Goal: Transaction & Acquisition: Purchase product/service

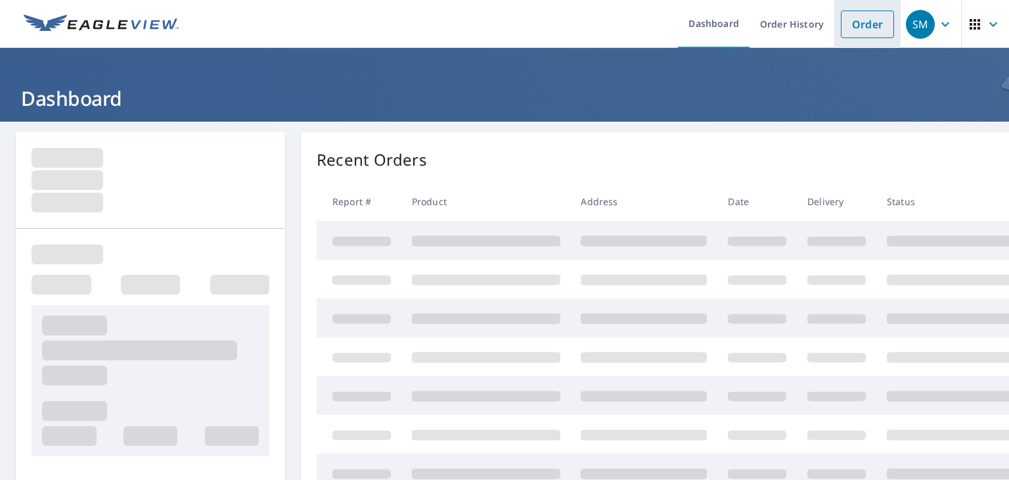
click at [867, 32] on link "Order" at bounding box center [867, 25] width 53 height 28
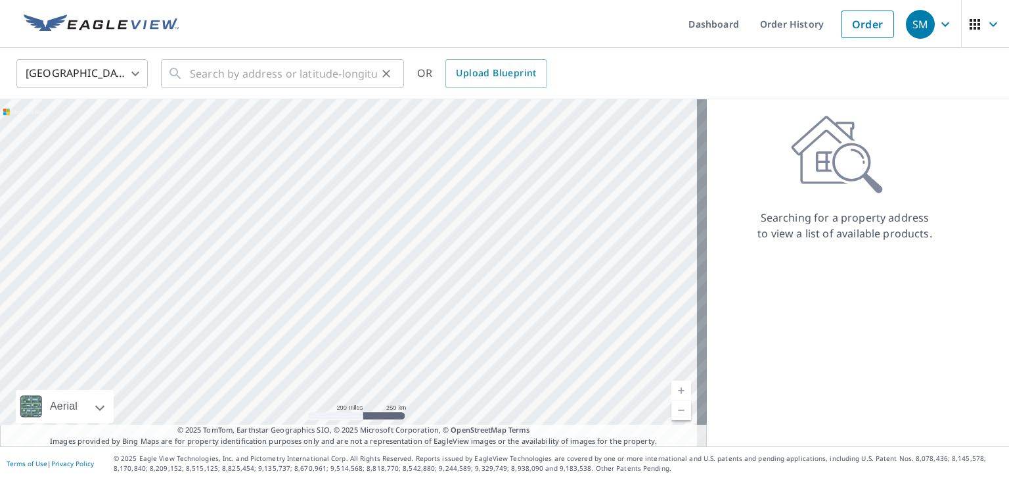
click at [187, 72] on div "​" at bounding box center [282, 73] width 243 height 29
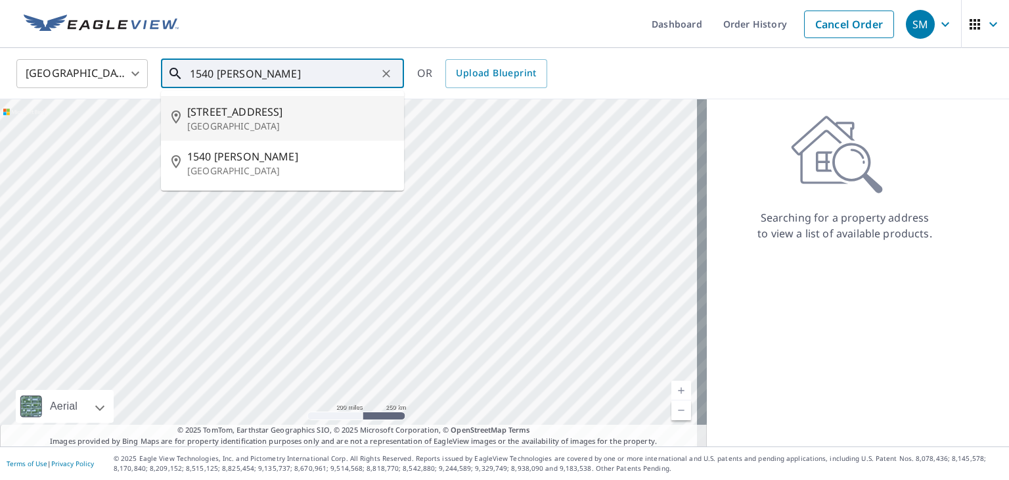
click at [210, 111] on span "[STREET_ADDRESS]" at bounding box center [290, 112] width 206 height 16
type input "[STREET_ADDRESS]"
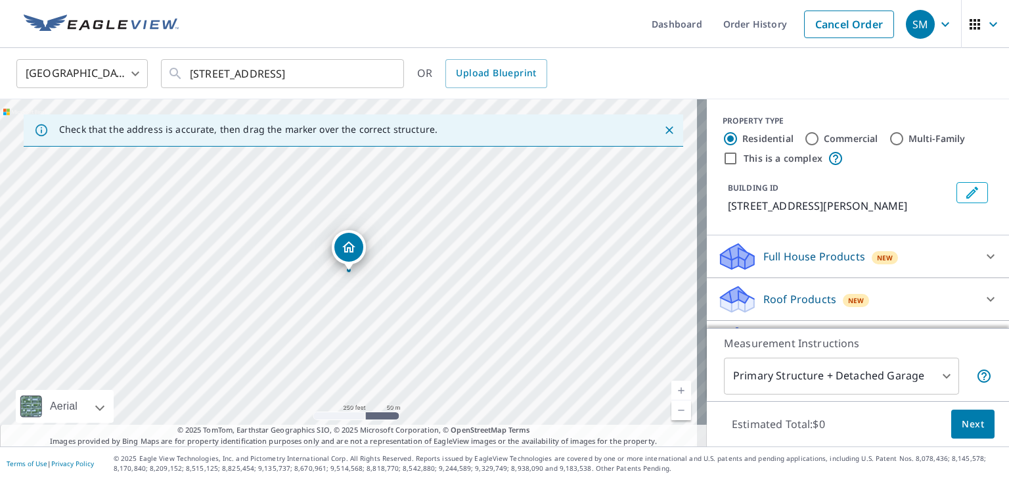
click at [795, 300] on p "Roof Products" at bounding box center [800, 299] width 73 height 16
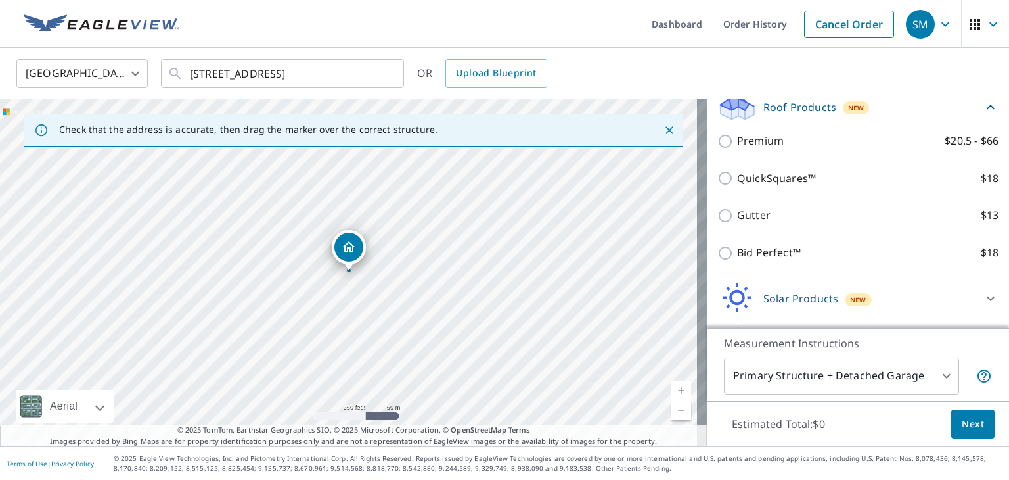
scroll to position [197, 0]
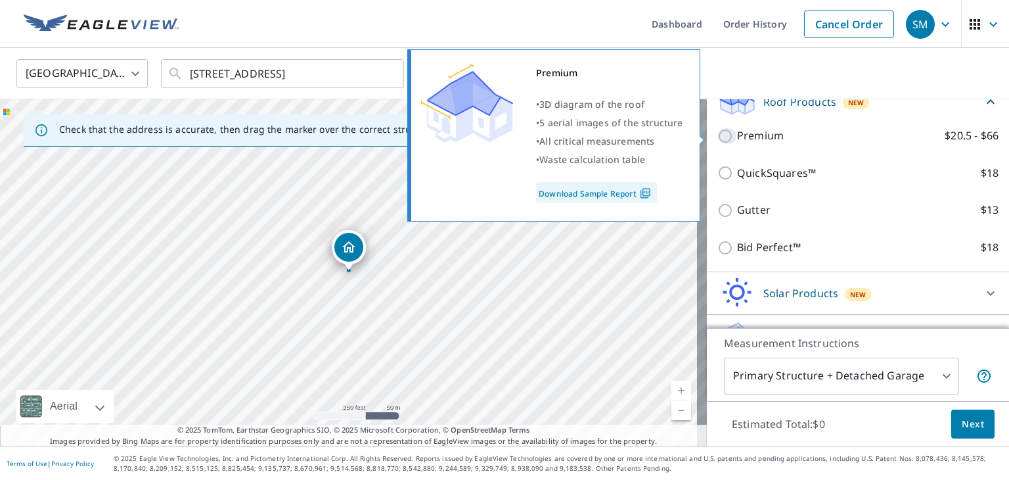
click at [718, 135] on input "Premium $20.5 - $66" at bounding box center [728, 136] width 20 height 16
checkbox input "true"
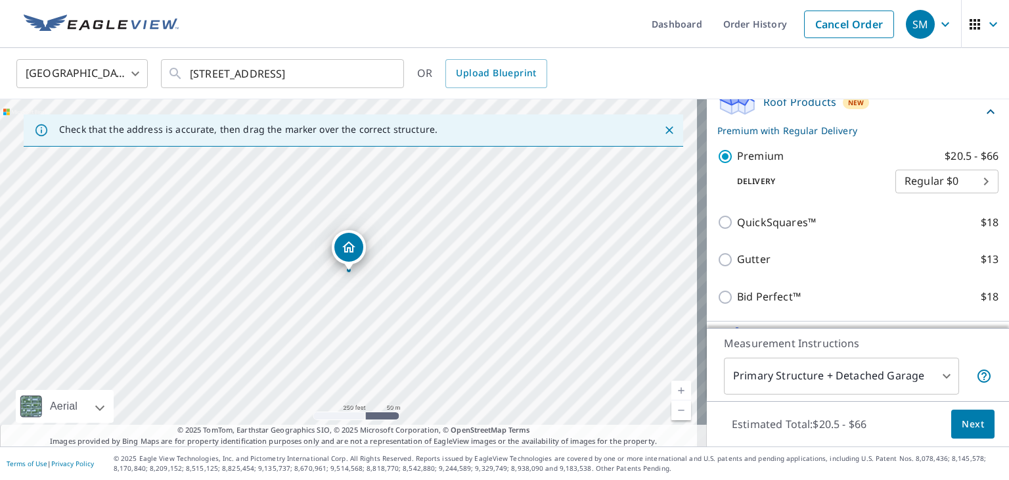
click at [964, 424] on span "Next" at bounding box center [973, 424] width 22 height 16
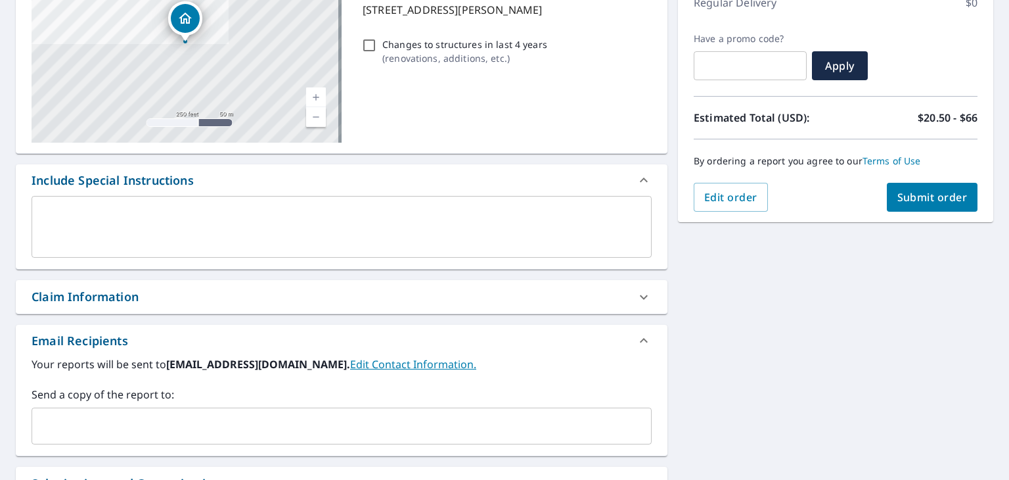
scroll to position [329, 0]
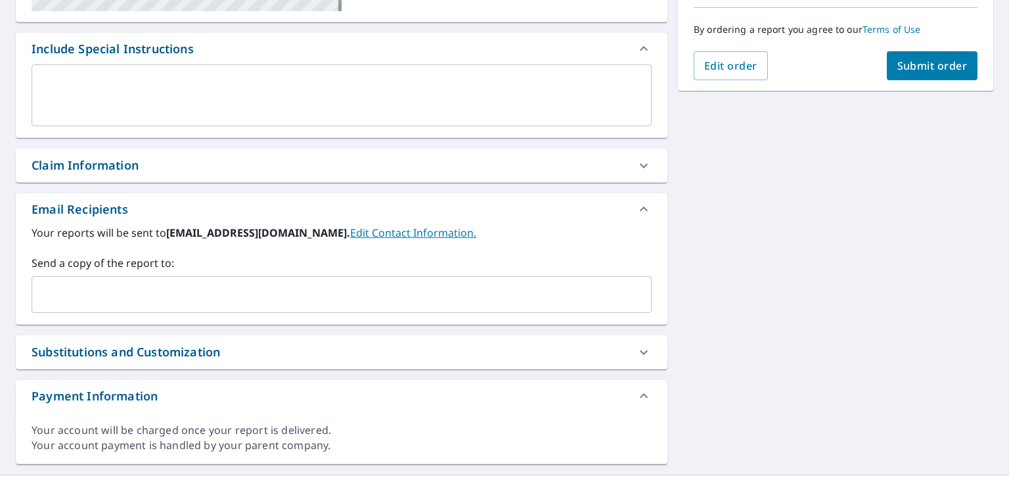
click at [60, 292] on input "text" at bounding box center [331, 294] width 589 height 25
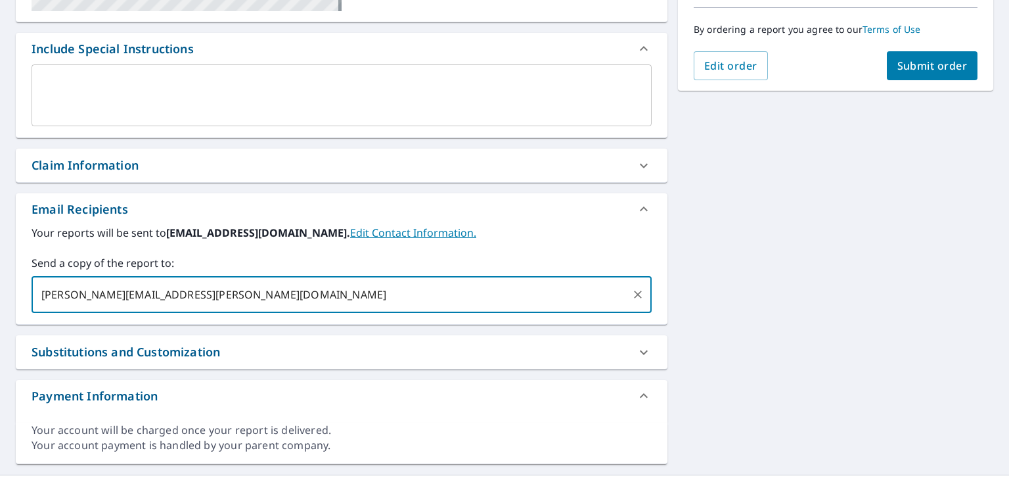
type input "[PERSON_NAME][EMAIL_ADDRESS][PERSON_NAME][DOMAIN_NAME]"
click at [918, 66] on span "Submit order" at bounding box center [933, 65] width 70 height 14
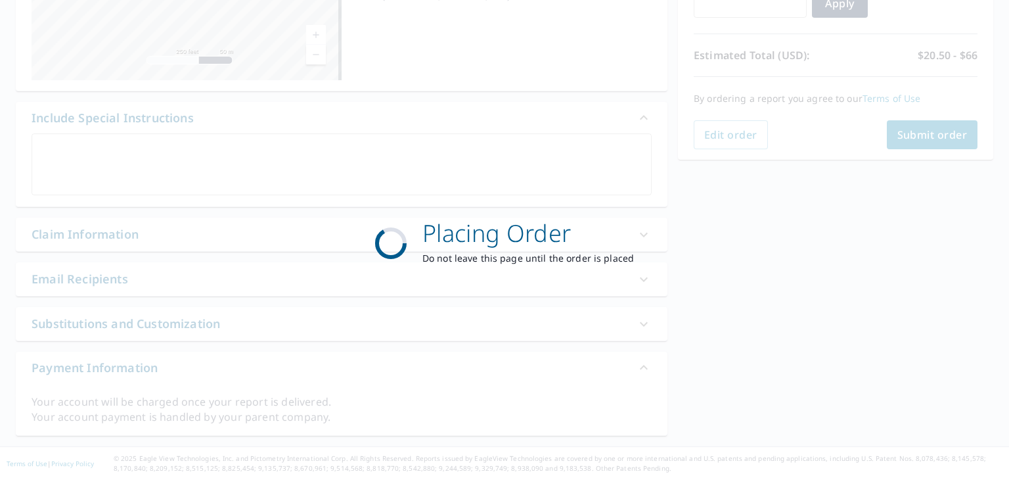
scroll to position [258, 0]
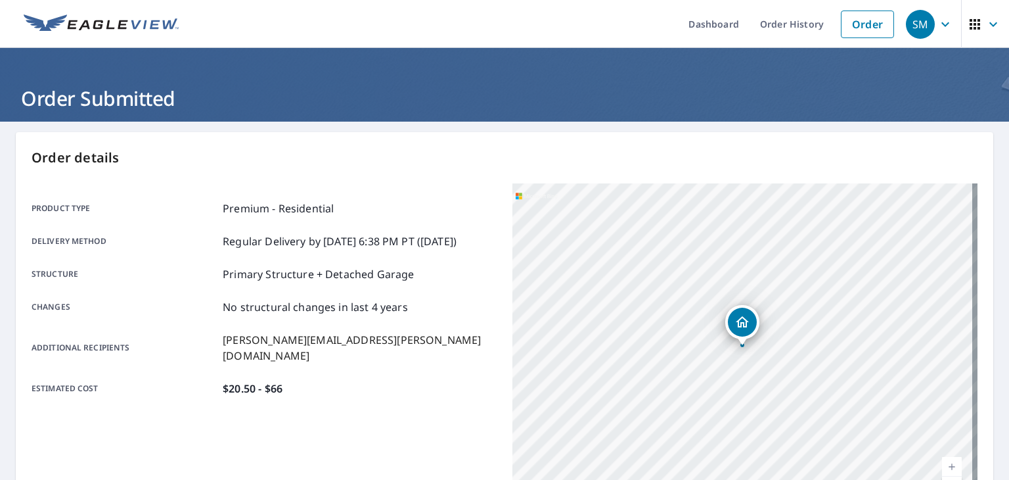
click at [938, 24] on icon "button" at bounding box center [946, 24] width 16 height 16
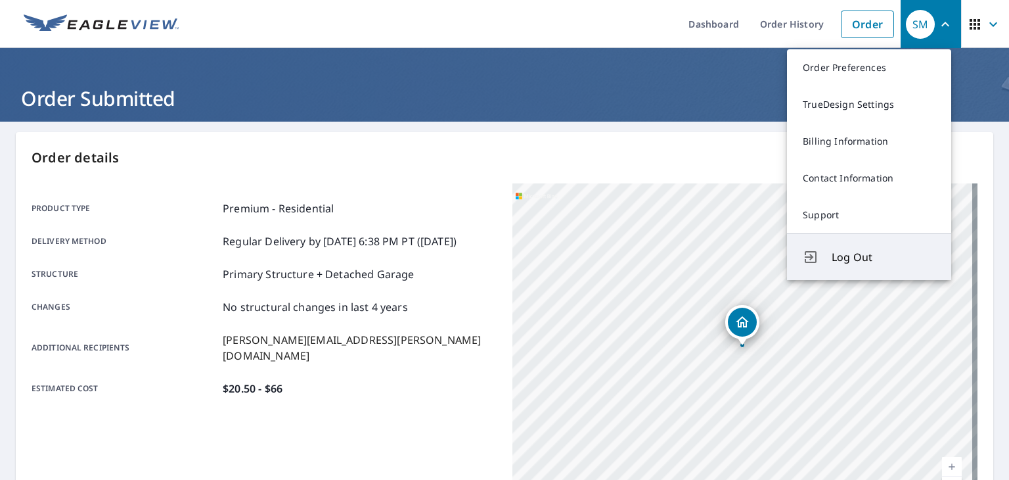
click at [859, 256] on span "Log Out" at bounding box center [884, 257] width 104 height 16
